Goal: Task Accomplishment & Management: Complete application form

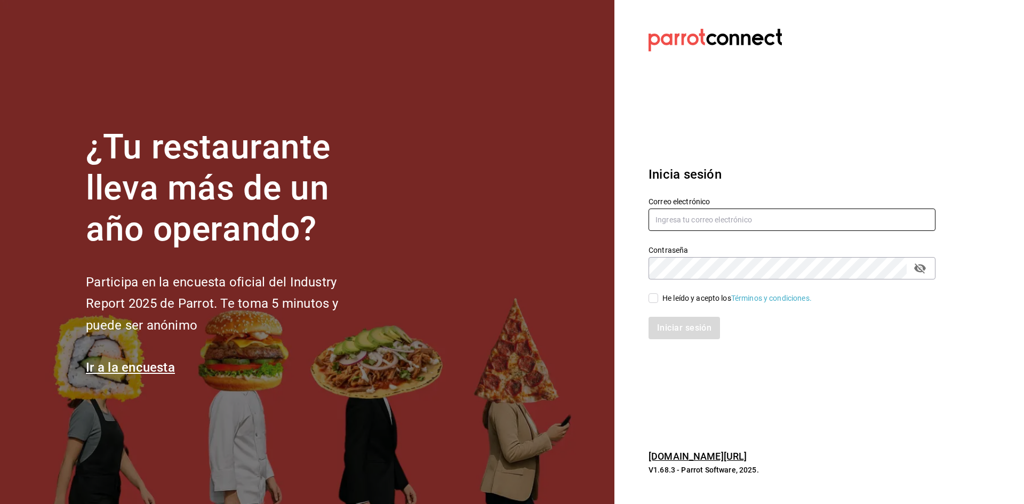
click at [677, 223] on input "text" at bounding box center [791, 220] width 287 height 22
paste input "[EMAIL_ADDRESS][DOMAIN_NAME]"
type input "[EMAIL_ADDRESS][DOMAIN_NAME]"
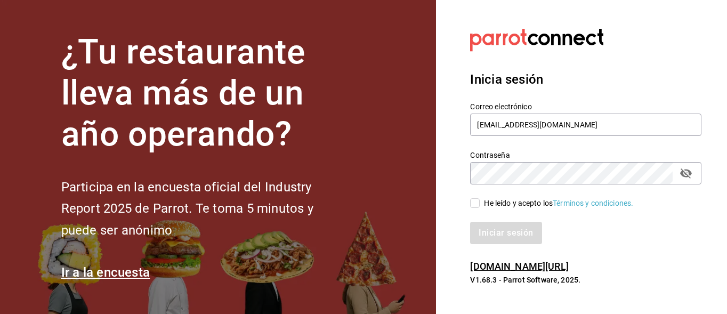
click at [690, 178] on icon "passwordField" at bounding box center [686, 174] width 12 height 10
drag, startPoint x: 473, startPoint y: 202, endPoint x: 481, endPoint y: 211, distance: 12.5
click at [473, 202] on input "He leído y acepto los Términos y condiciones." at bounding box center [475, 203] width 10 height 10
checkbox input "true"
click at [500, 234] on button "Iniciar sesión" at bounding box center [506, 233] width 73 height 22
